Goal: Transaction & Acquisition: Purchase product/service

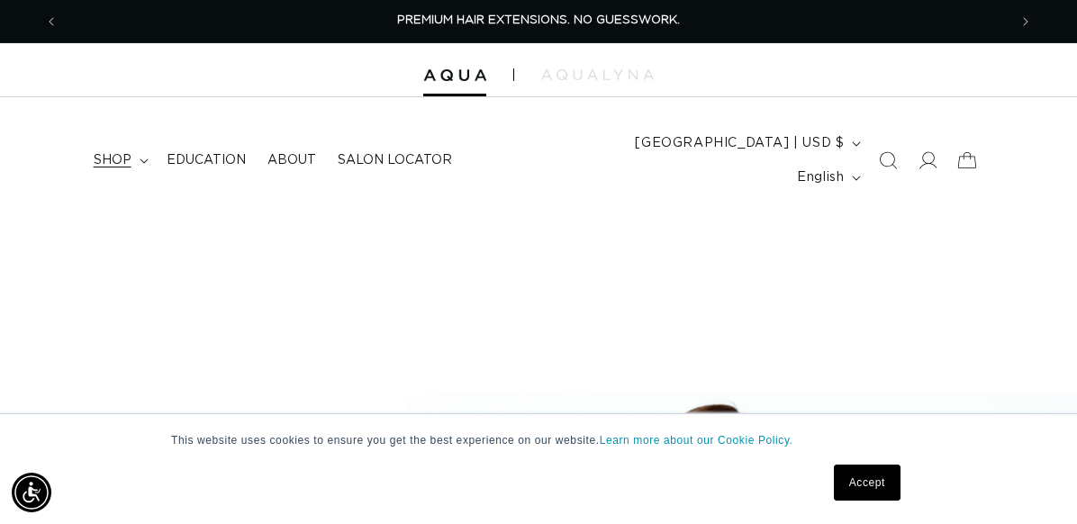
click at [122, 152] on span "shop" at bounding box center [113, 160] width 38 height 16
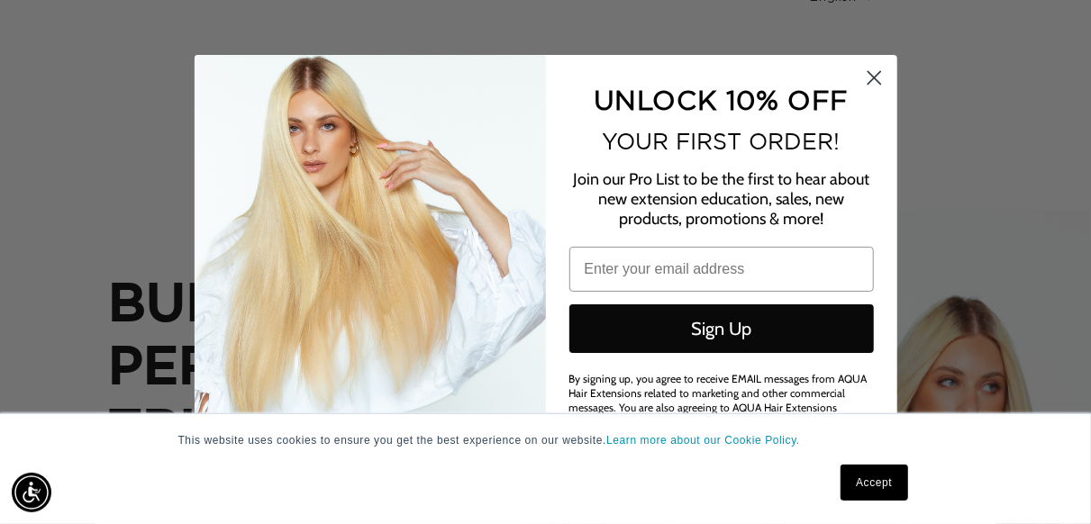
click at [874, 78] on icon "Close dialog" at bounding box center [874, 77] width 13 height 13
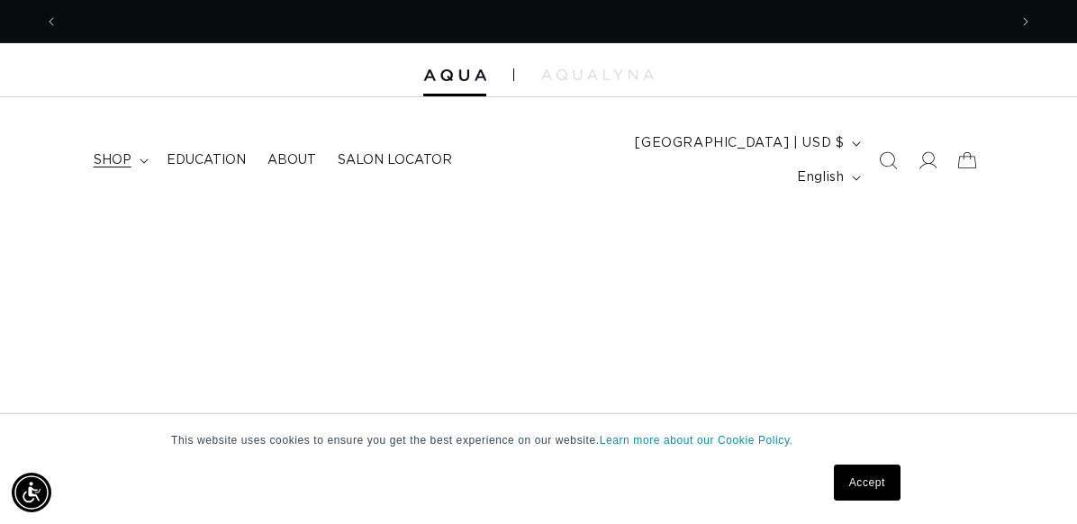
click at [124, 152] on span "shop" at bounding box center [113, 160] width 38 height 16
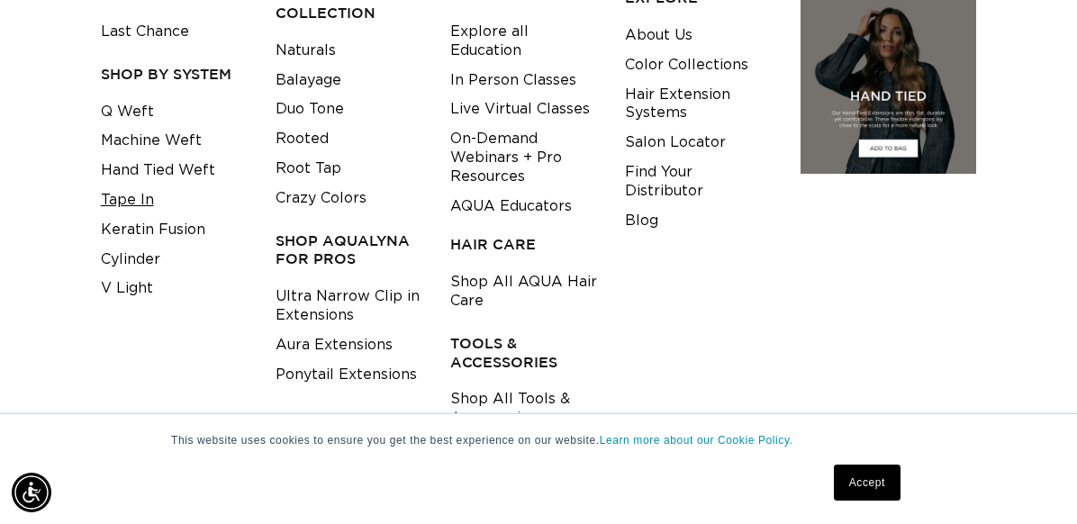
click at [115, 186] on link "Tape In" at bounding box center [127, 201] width 53 height 30
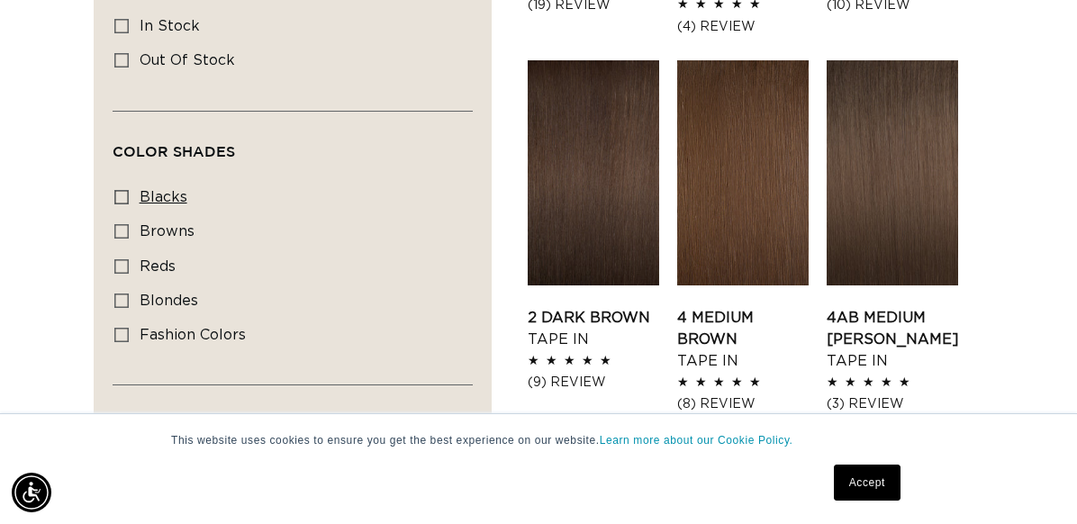
scroll to position [0, 950]
click at [125, 190] on icon at bounding box center [121, 197] width 14 height 14
click at [125, 190] on input "blacks blacks (7 products)" at bounding box center [121, 197] width 14 height 14
checkbox input "true"
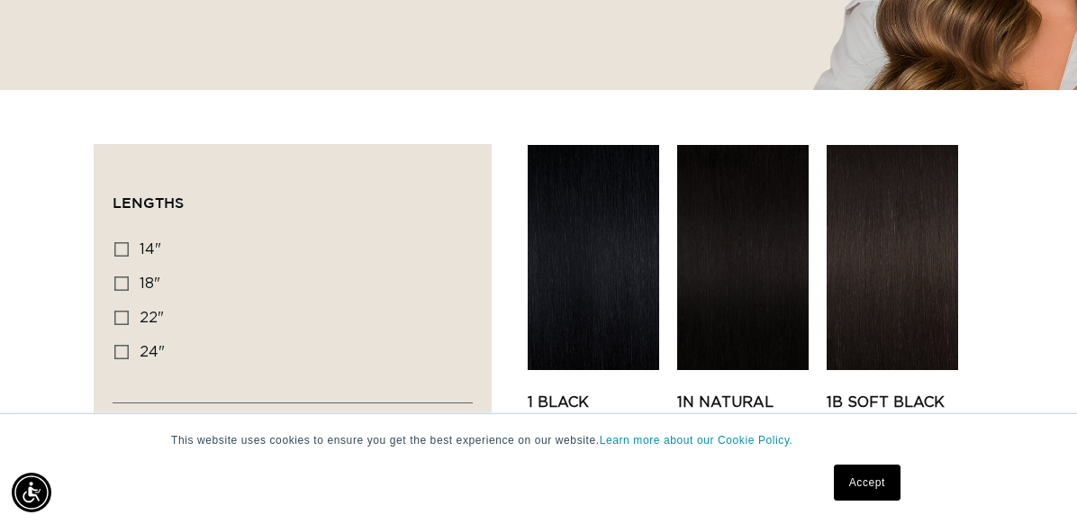
scroll to position [570, 0]
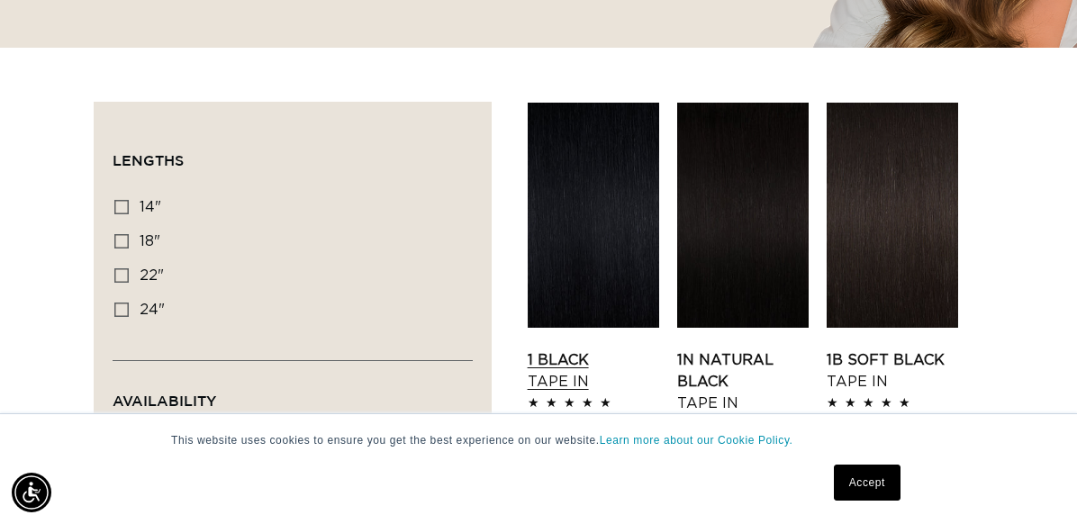
click at [586, 350] on link "1 Black Tape In" at bounding box center [594, 371] width 132 height 43
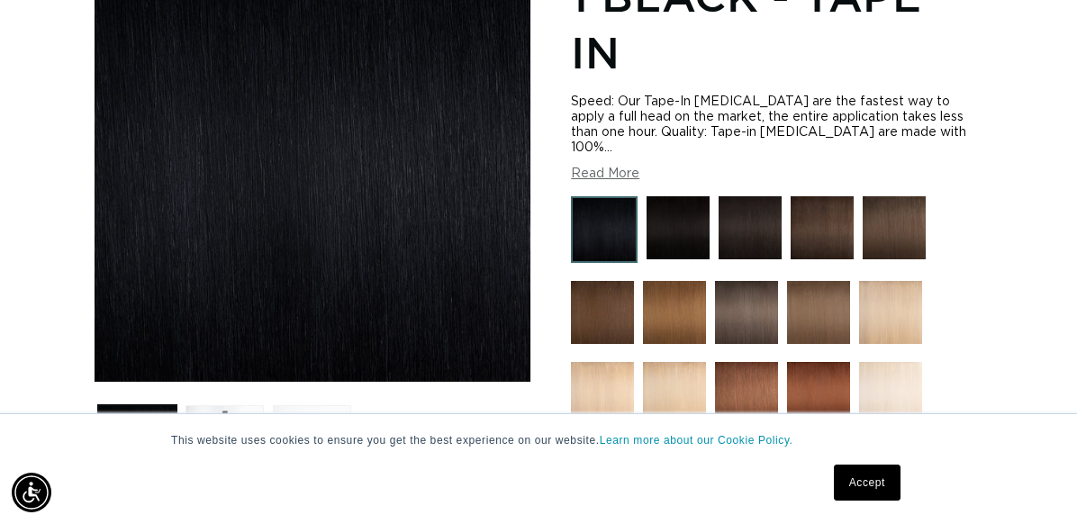
scroll to position [360, 0]
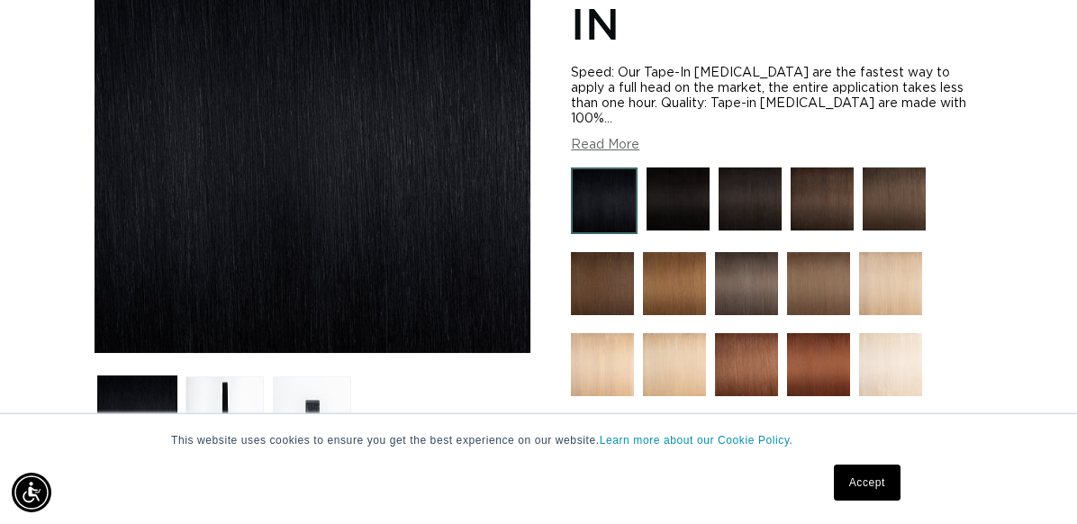
click at [617, 168] on img at bounding box center [604, 201] width 67 height 67
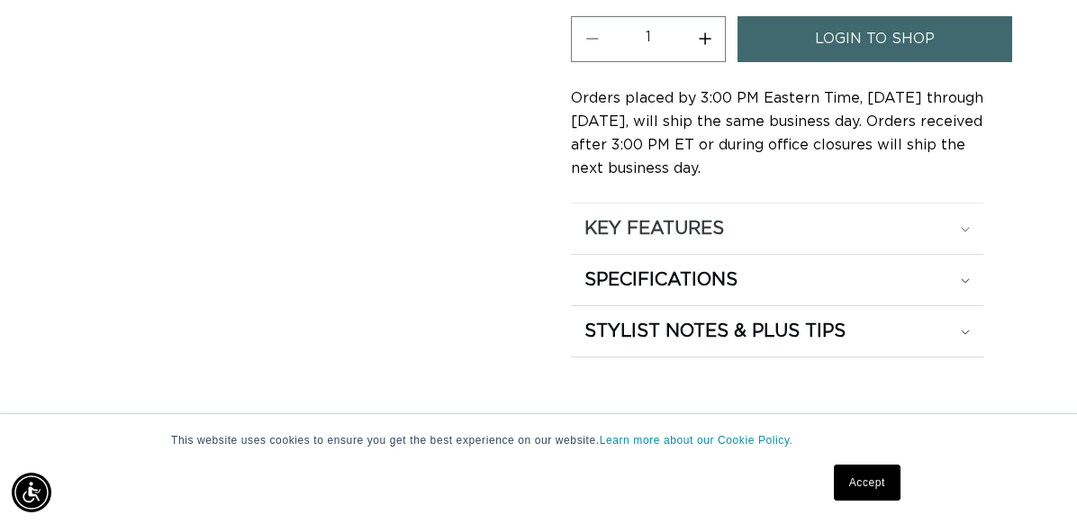
scroll to position [0, 950]
click at [664, 217] on h2 "KEY FEATURES" at bounding box center [655, 228] width 140 height 23
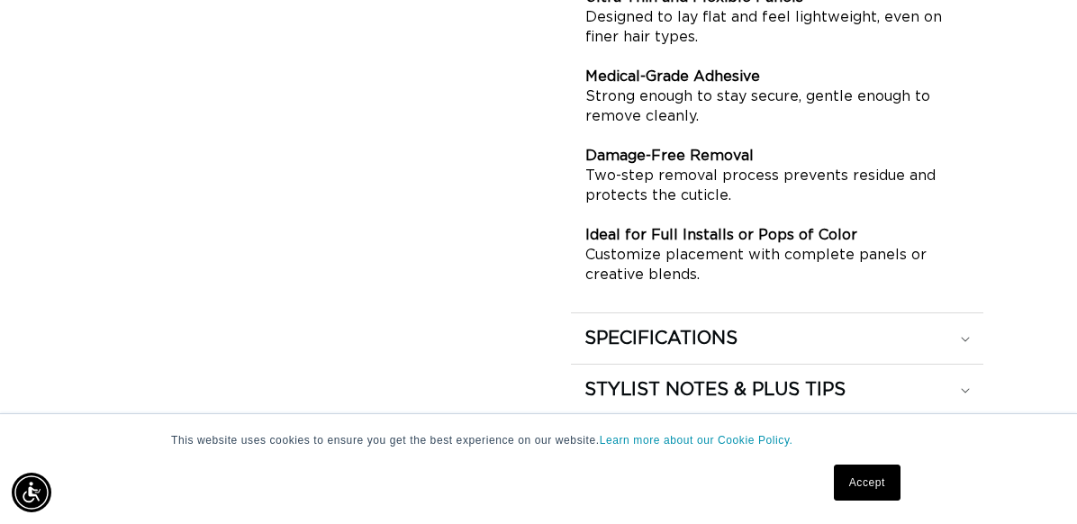
scroll to position [1892, 0]
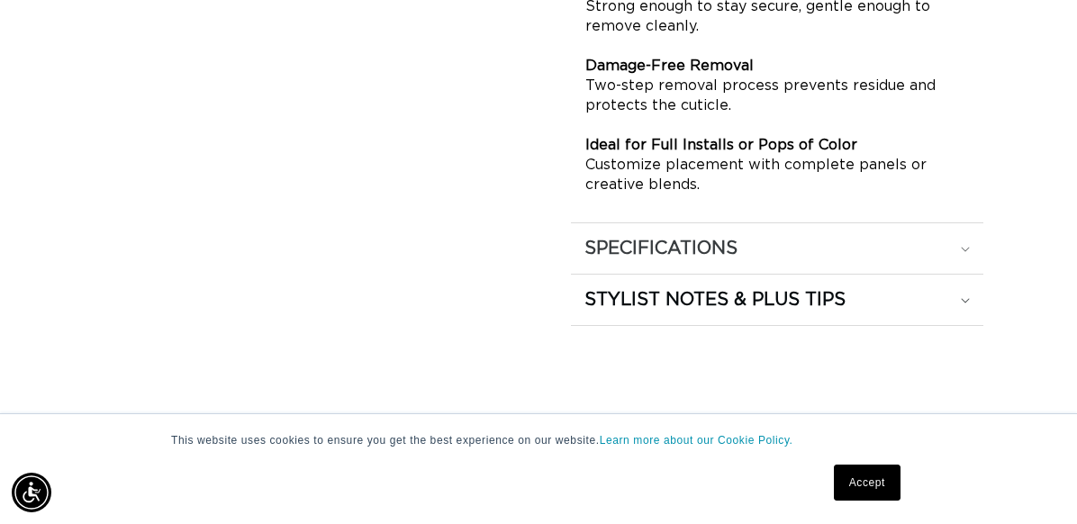
click at [639, 237] on h2 "SPECIFICATIONS" at bounding box center [661, 248] width 153 height 23
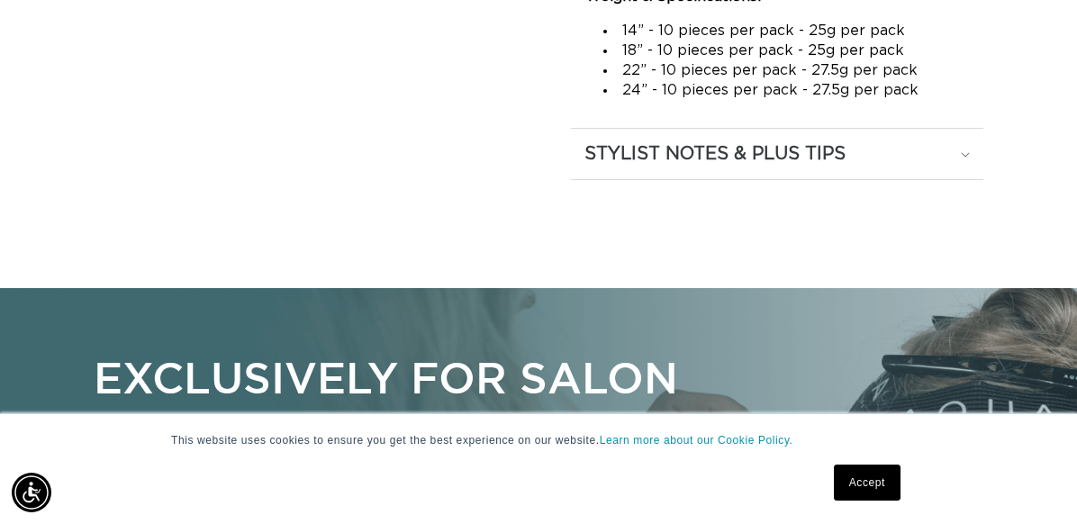
scroll to position [0, 950]
click at [741, 142] on h2 "STYLIST NOTES & PLUS TIPS" at bounding box center [715, 153] width 261 height 23
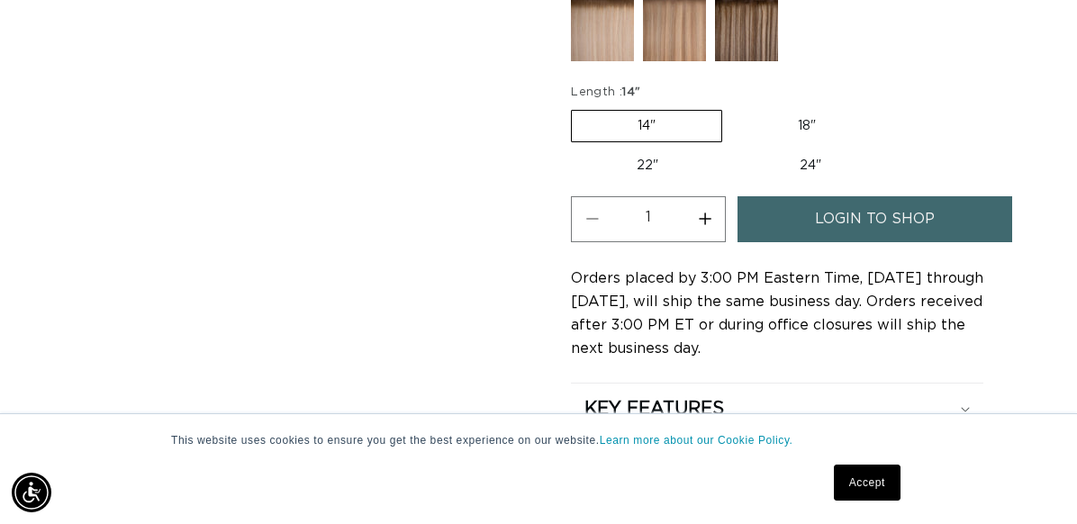
click at [768, 196] on link "login to shop" at bounding box center [875, 219] width 274 height 46
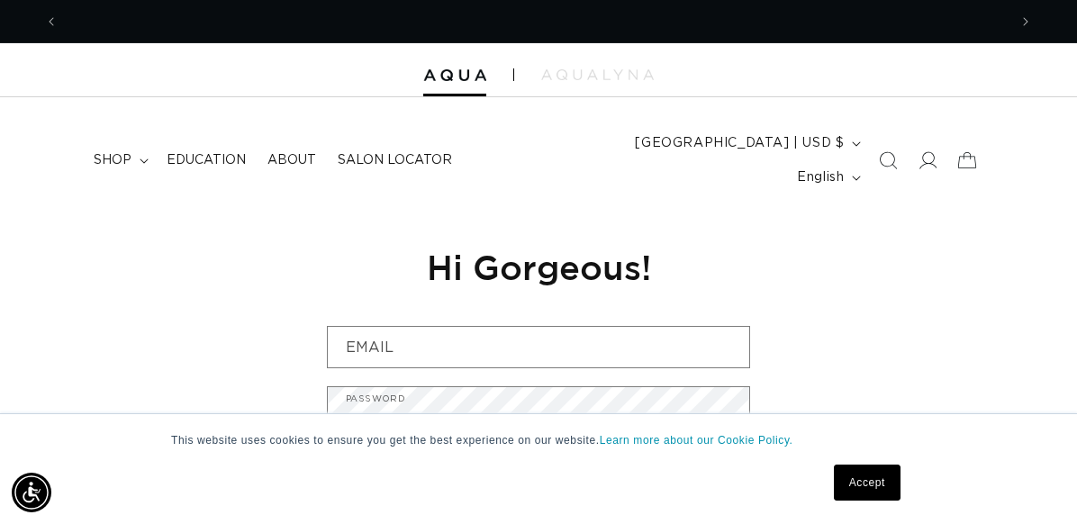
scroll to position [0, 950]
